Goal: Information Seeking & Learning: Learn about a topic

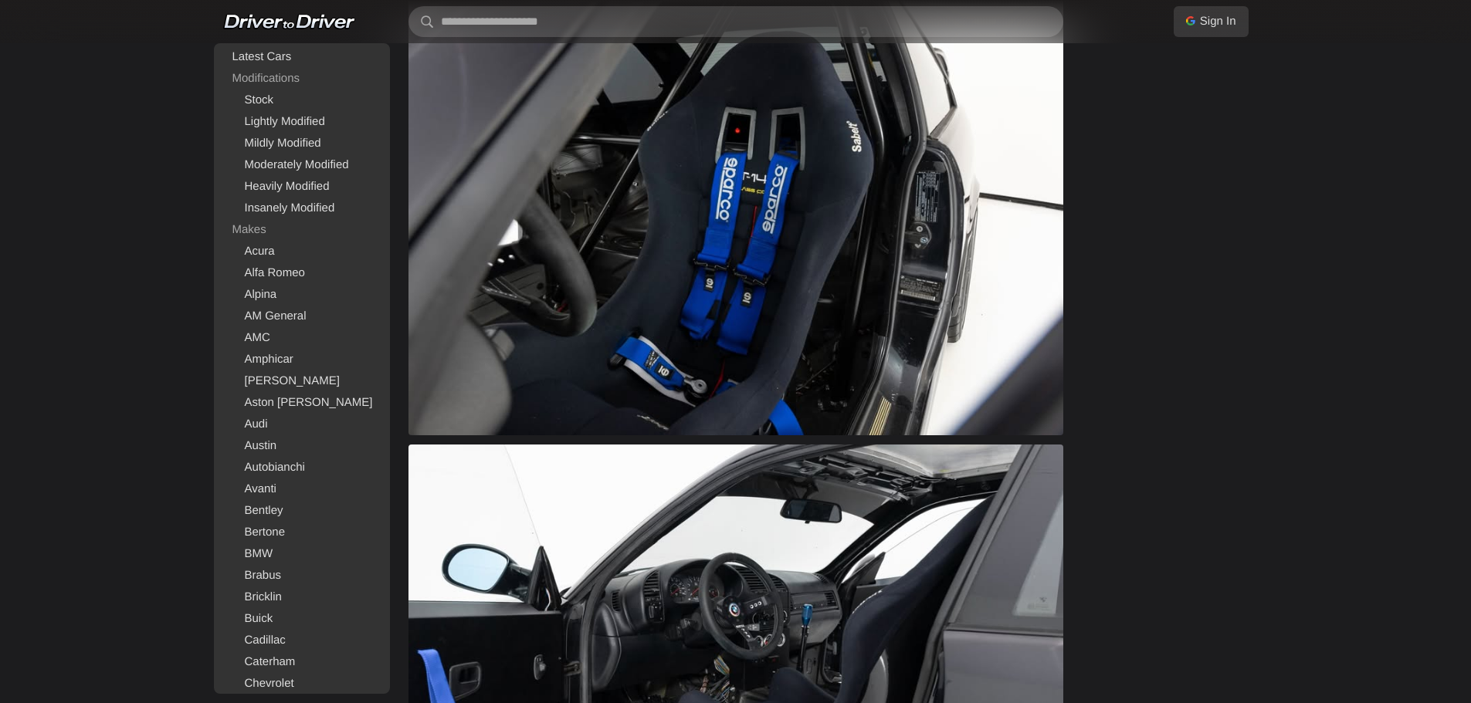
scroll to position [3397, 0]
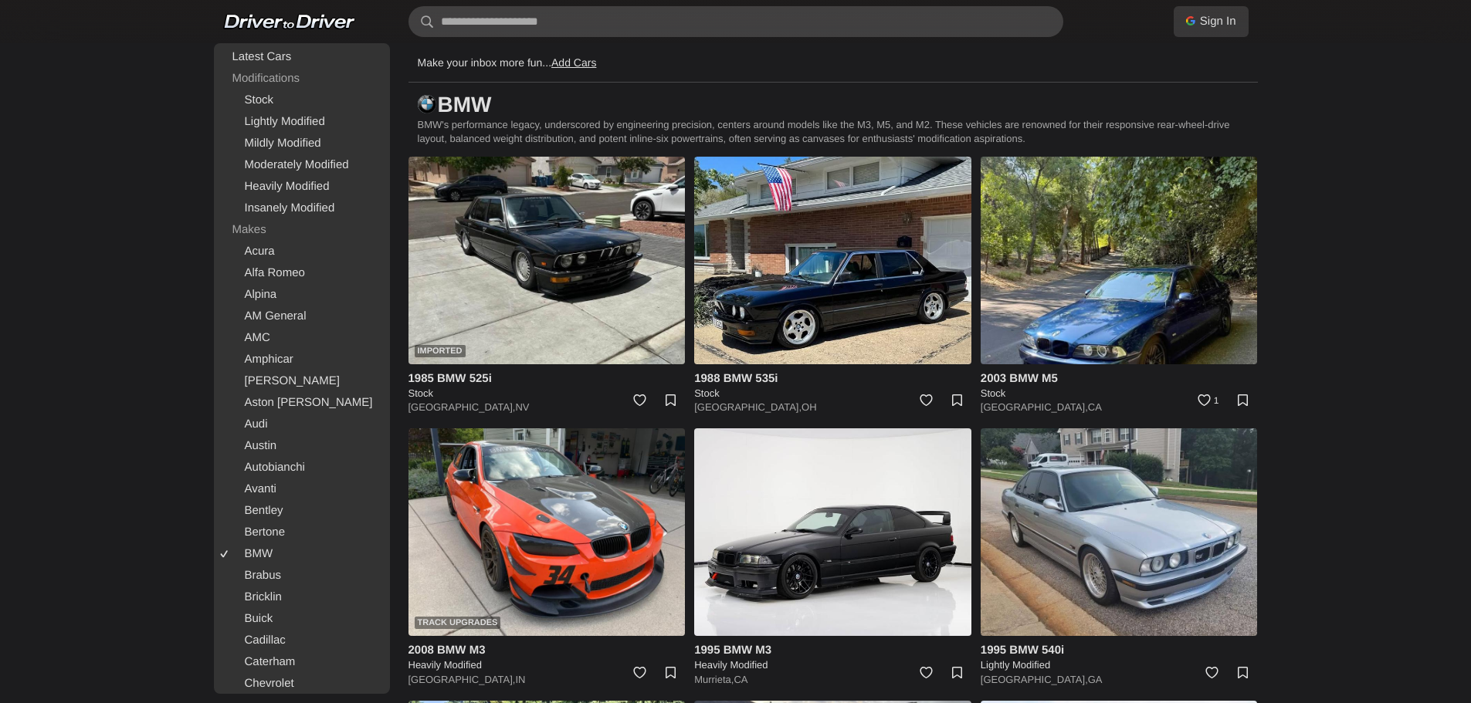
scroll to position [154, 0]
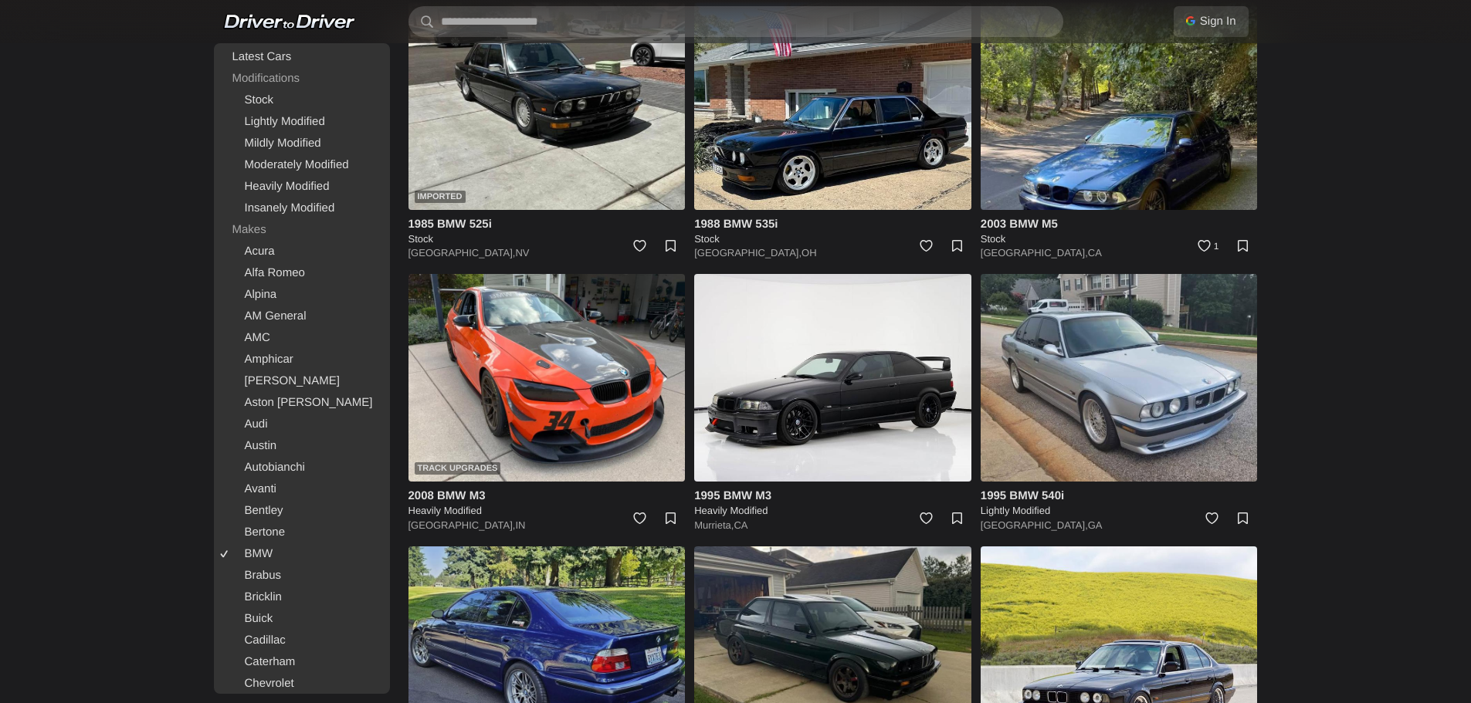
click at [604, 601] on img at bounding box center [546, 651] width 277 height 208
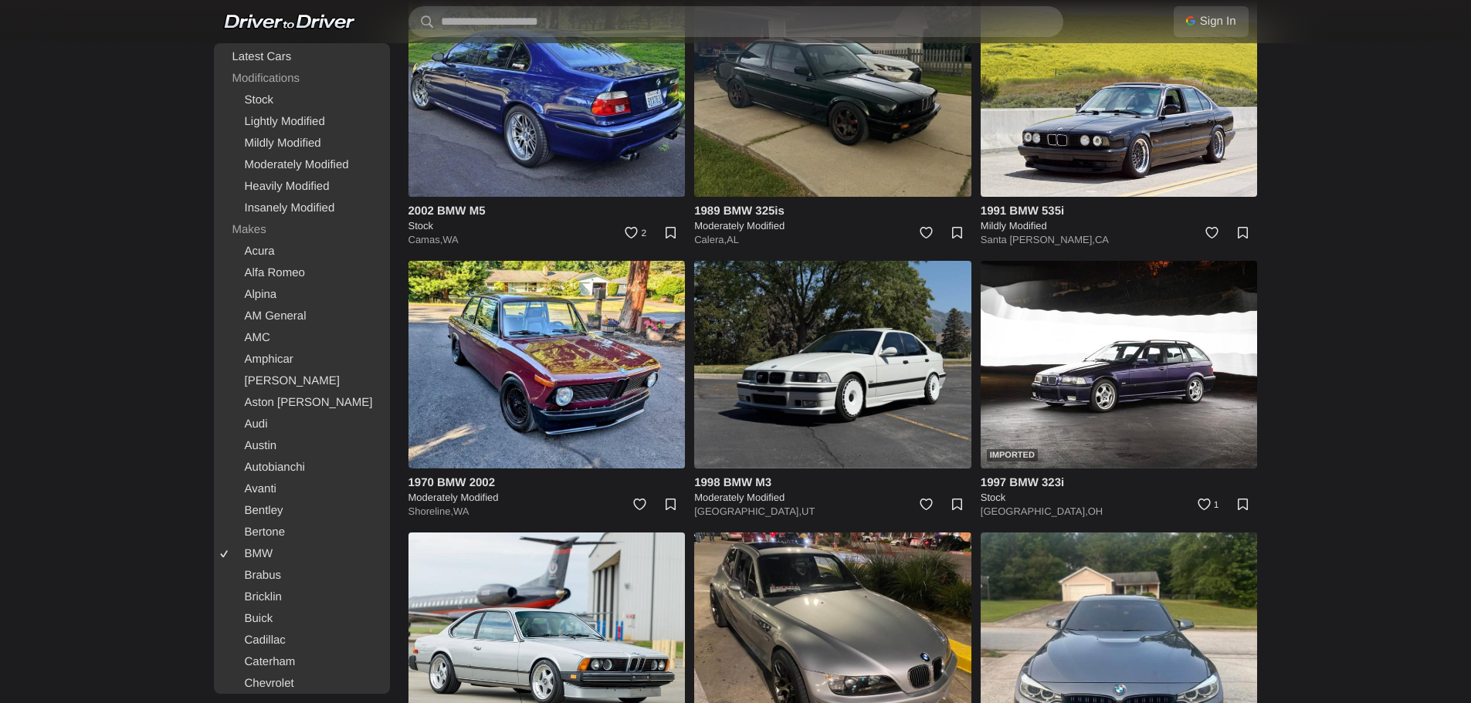
scroll to position [772, 0]
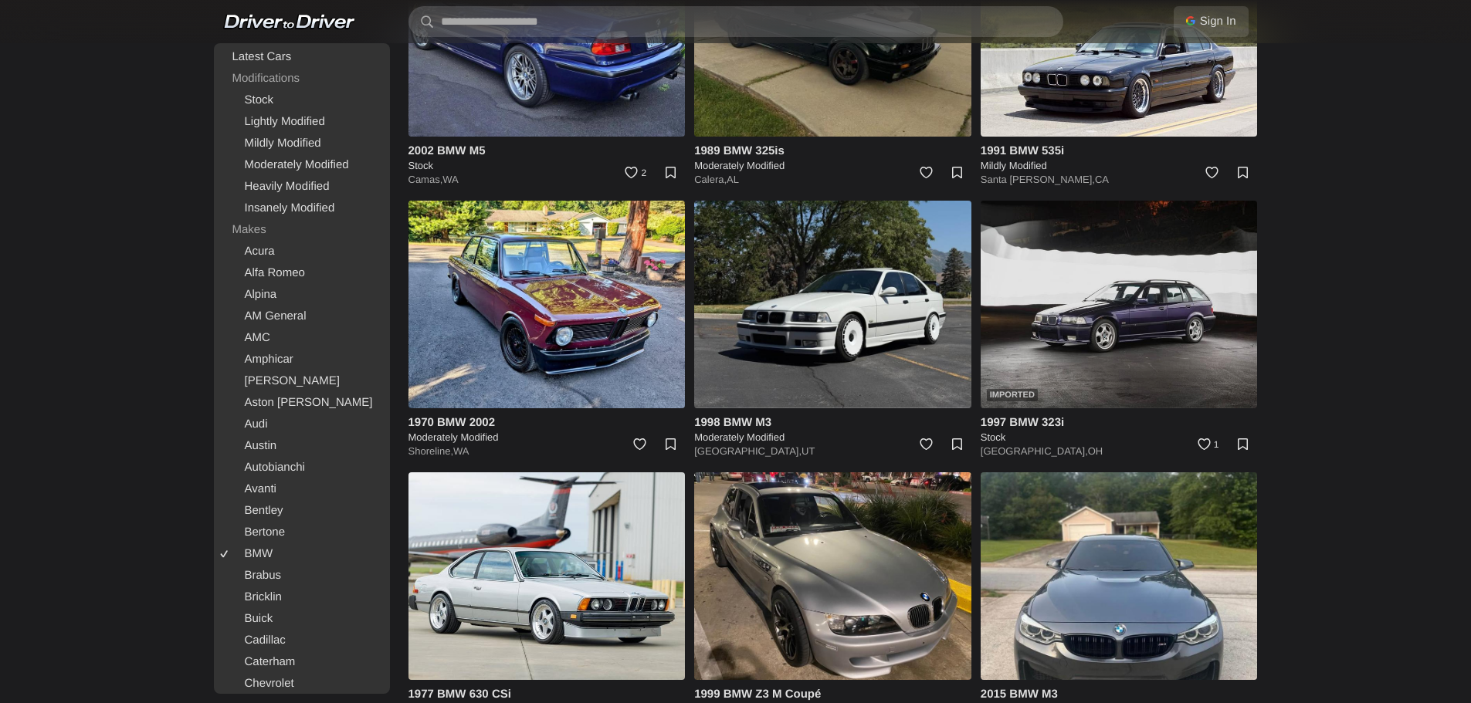
click at [1073, 306] on img at bounding box center [1118, 305] width 277 height 208
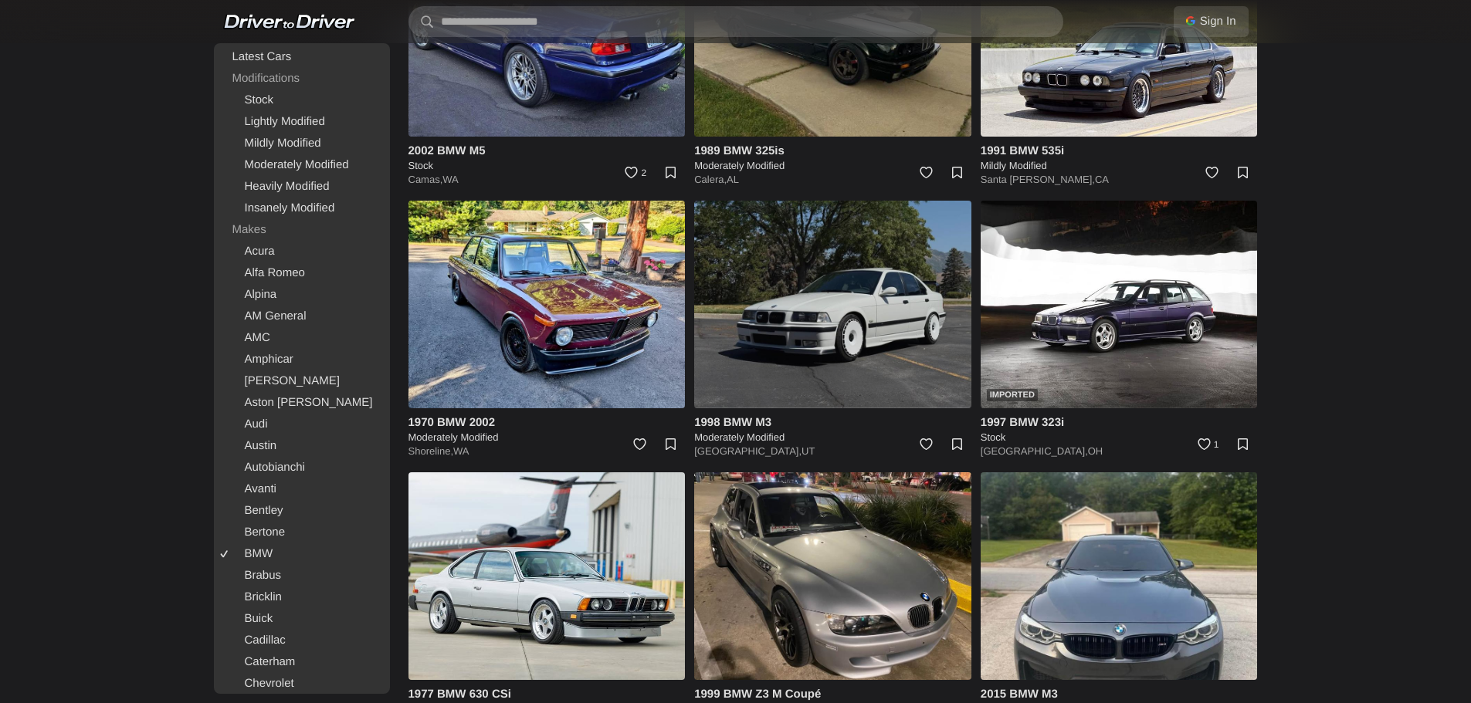
click at [863, 309] on img at bounding box center [832, 305] width 277 height 208
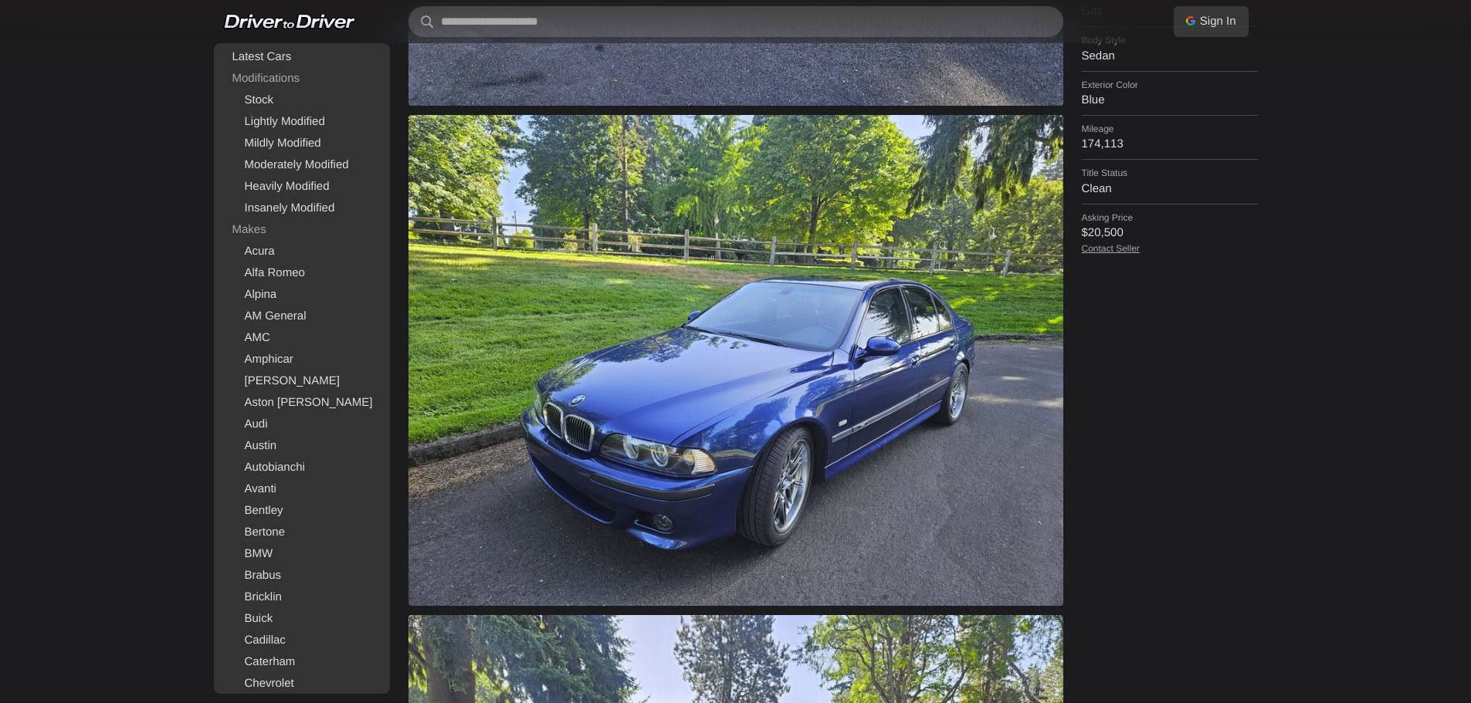
scroll to position [1081, 0]
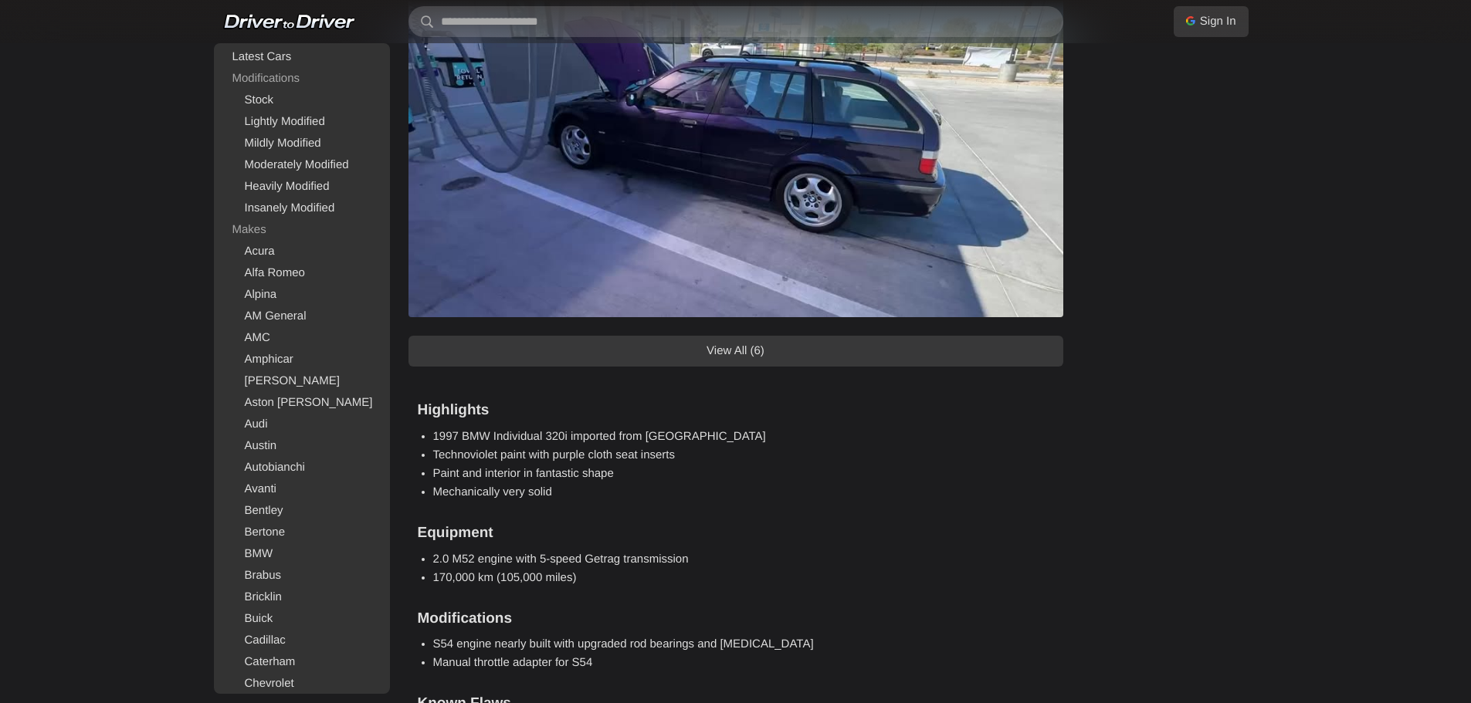
scroll to position [1312, 0]
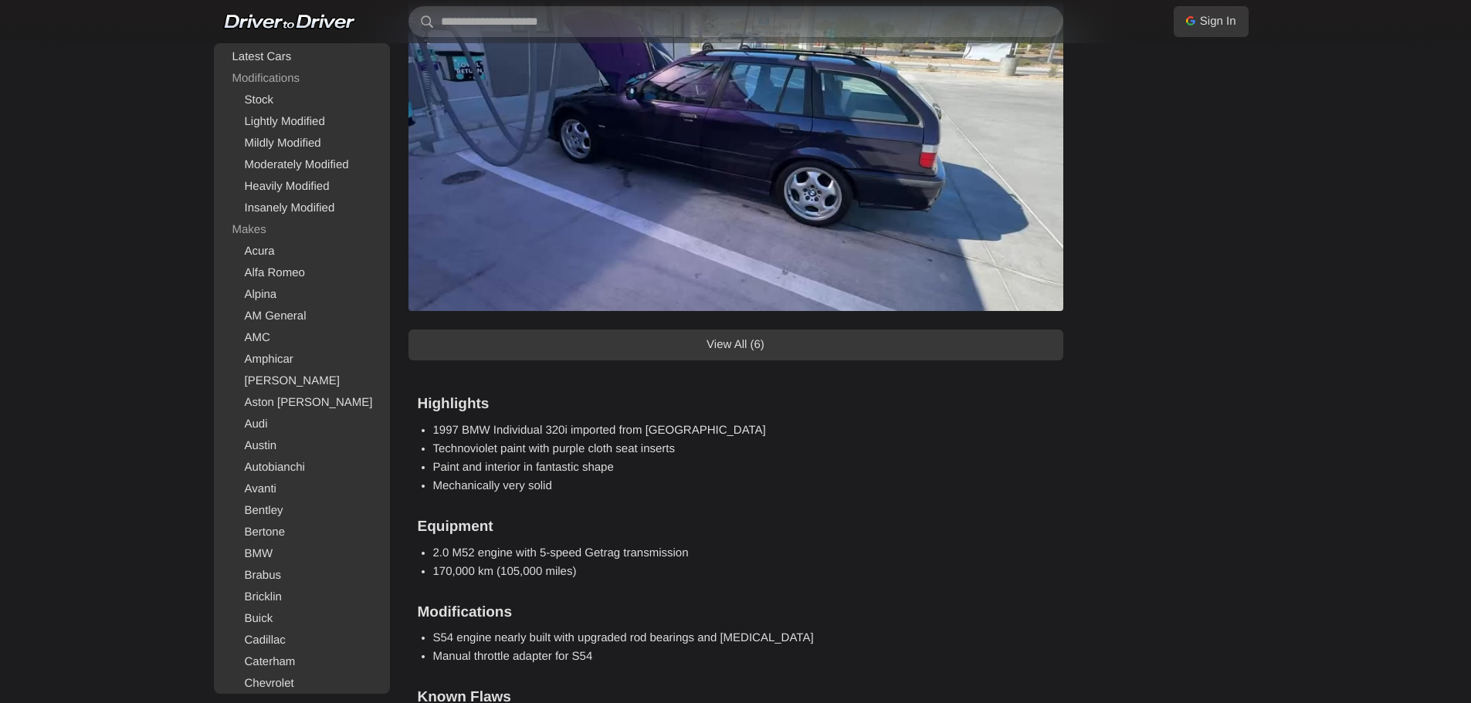
click at [788, 340] on link "View All (6)" at bounding box center [735, 345] width 655 height 31
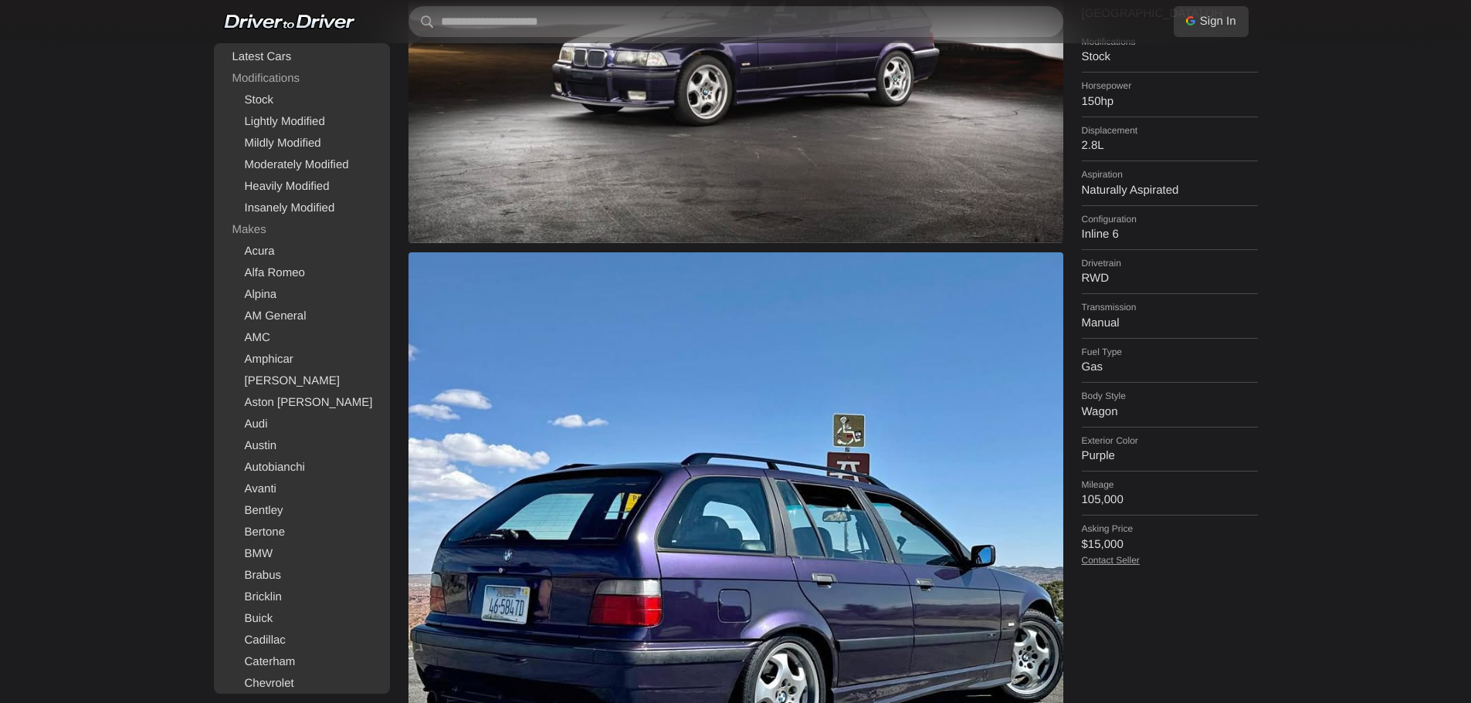
scroll to position [154, 0]
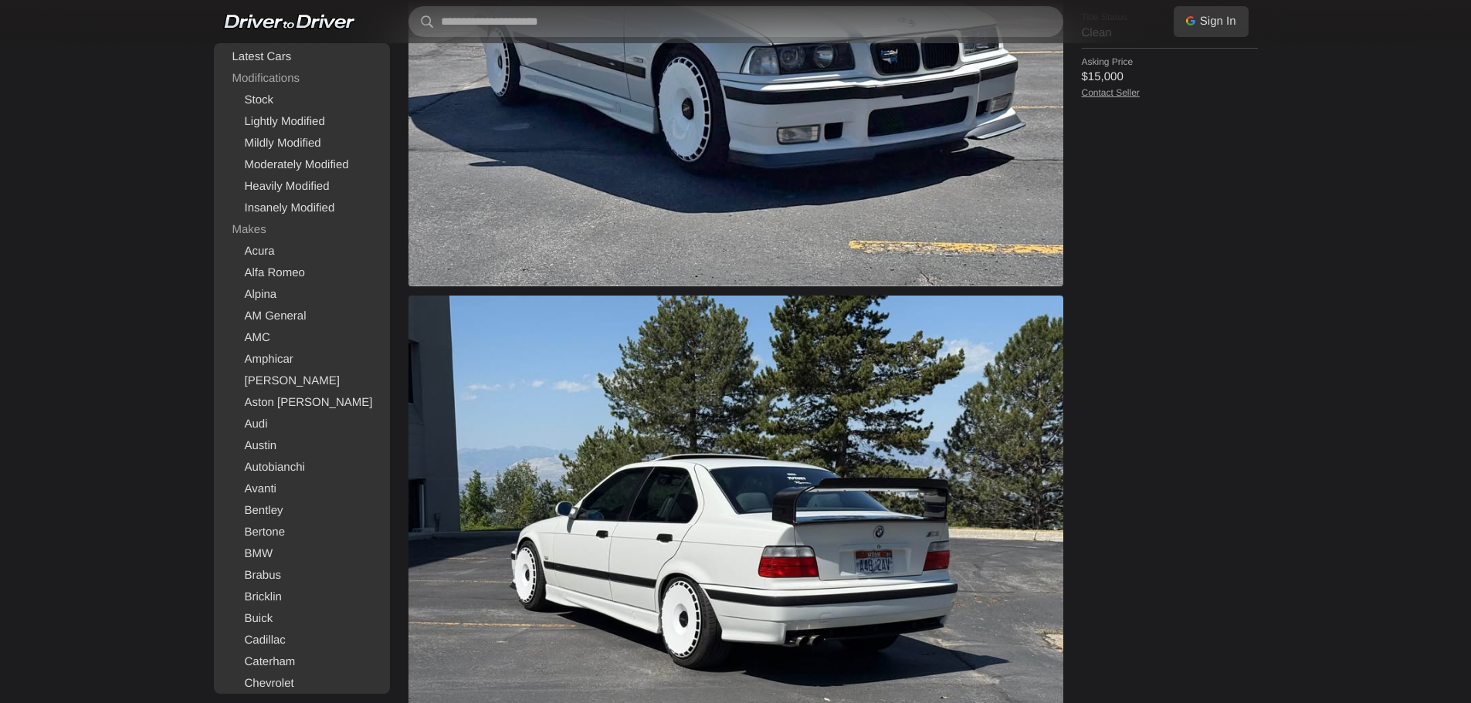
scroll to position [1158, 0]
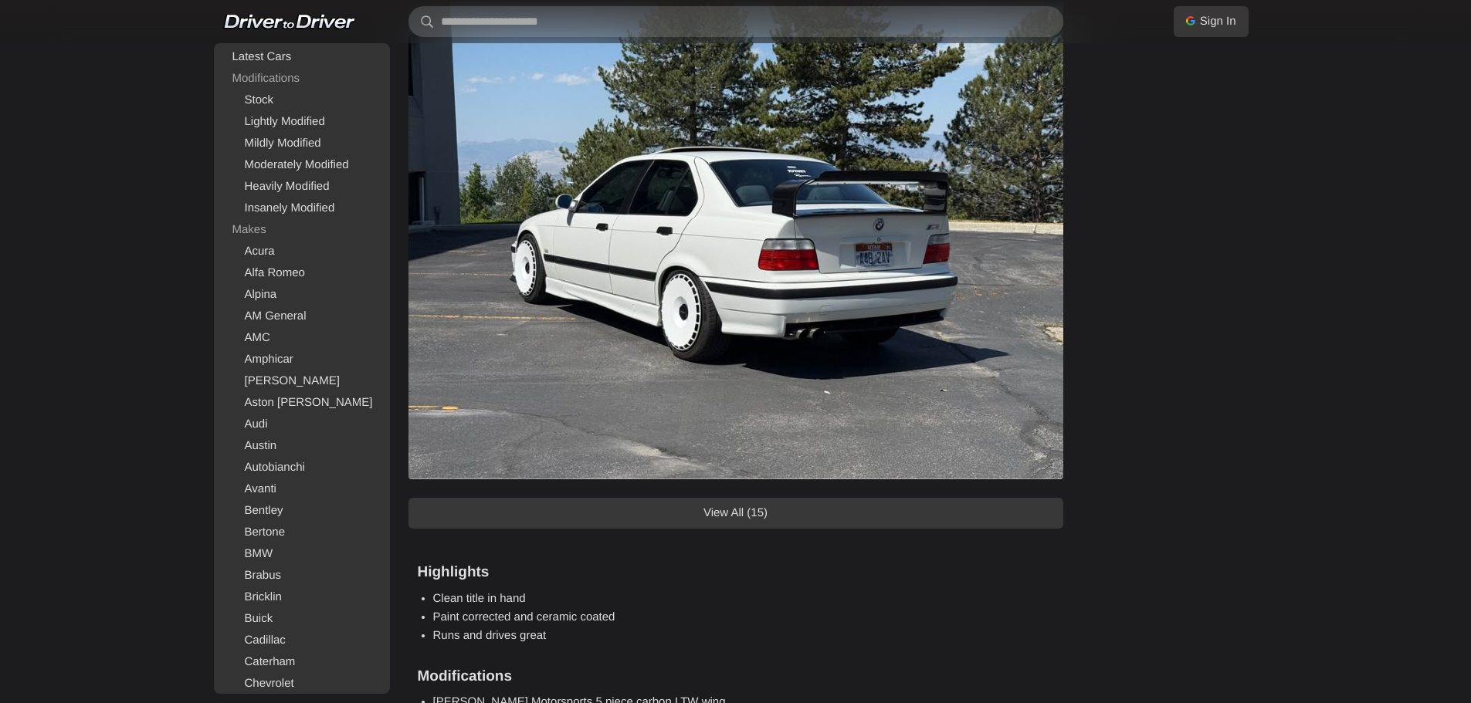
click at [782, 507] on link "View All (15)" at bounding box center [735, 513] width 655 height 31
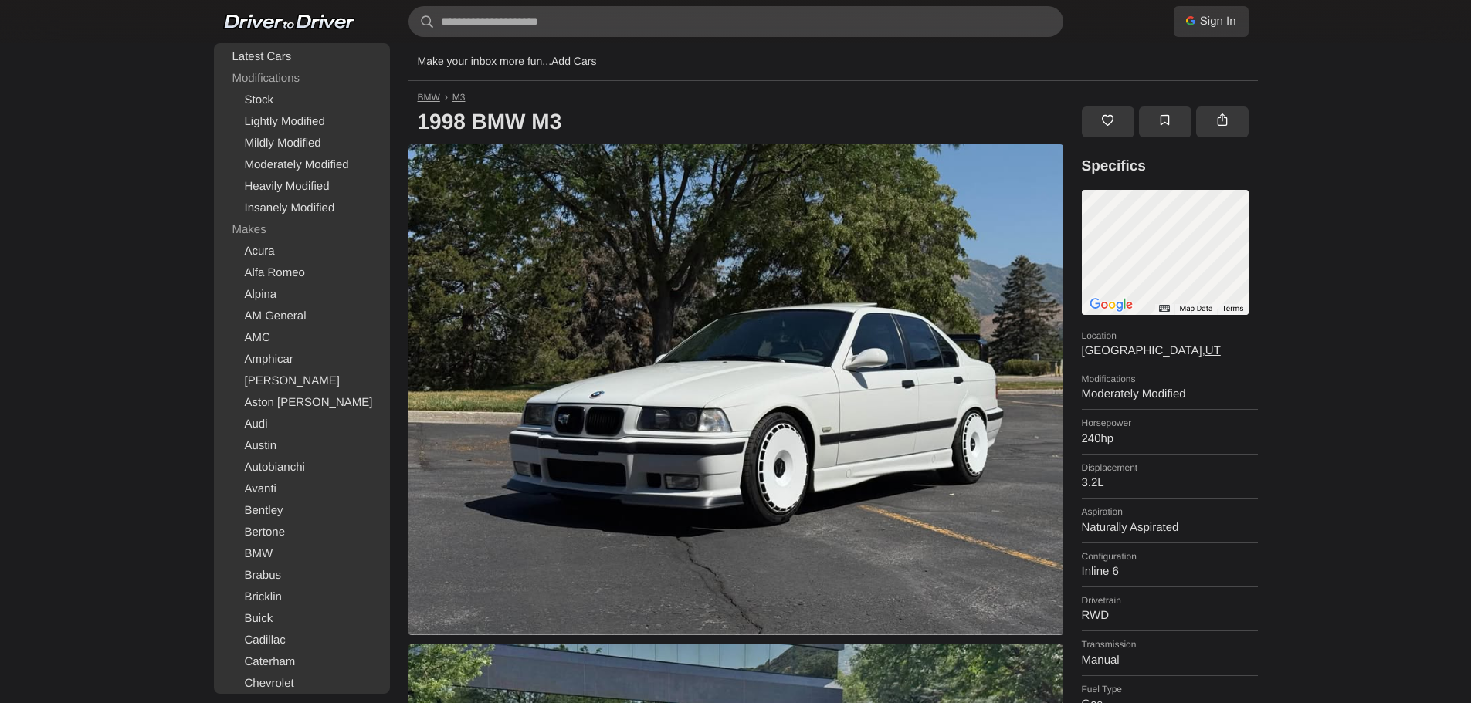
scroll to position [0, 0]
